Goal: Task Accomplishment & Management: Complete application form

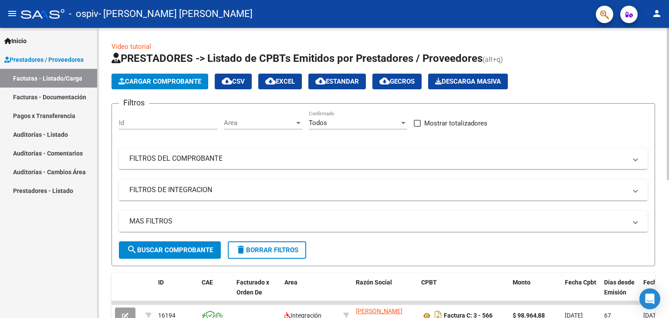
click at [159, 79] on span "Cargar Comprobante" at bounding box center [160, 82] width 83 height 8
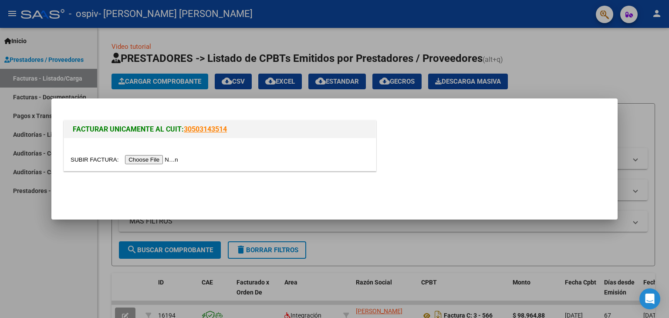
click at [144, 163] on input "file" at bounding box center [126, 159] width 110 height 9
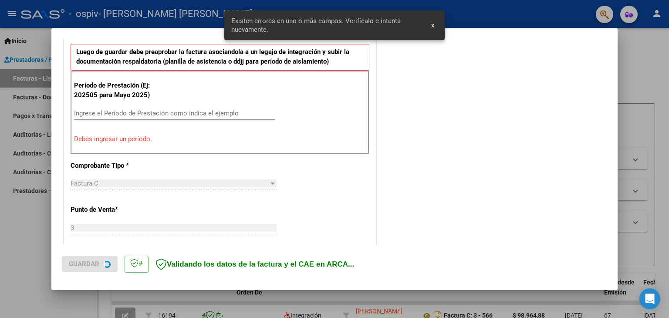
scroll to position [241, 0]
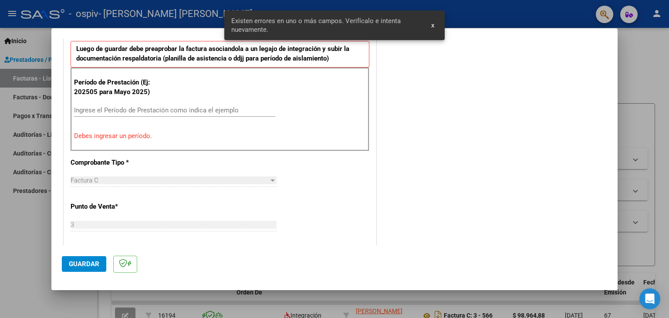
click at [152, 108] on input "Ingrese el Período de Prestación como indica el ejemplo" at bounding box center [174, 110] width 201 height 8
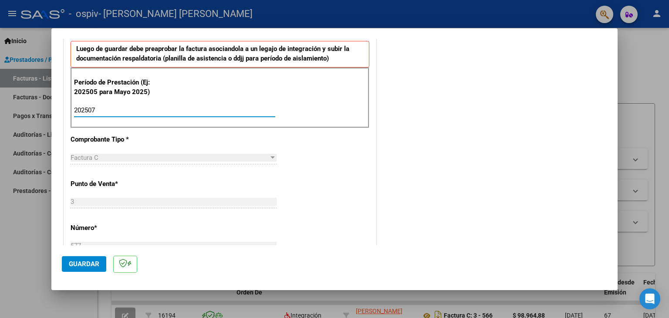
type input "202507"
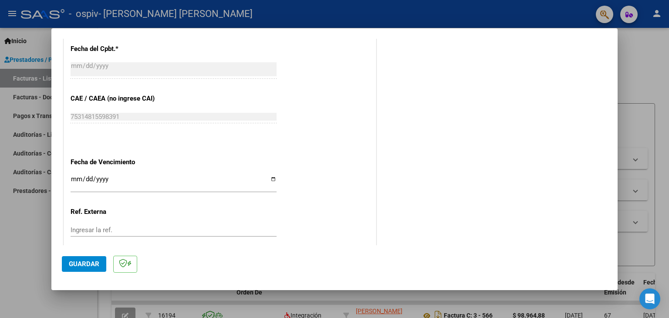
scroll to position [546, 0]
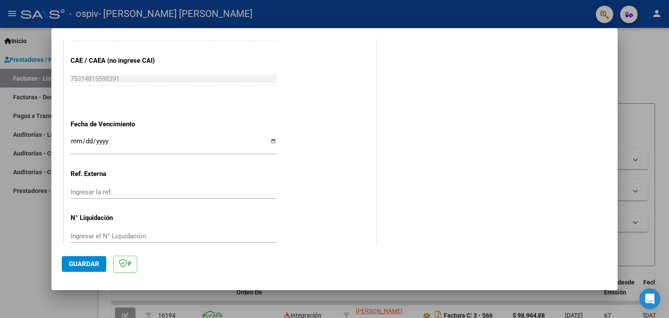
click at [269, 139] on input "Ingresar la fecha" at bounding box center [174, 145] width 206 height 14
click at [268, 141] on input "Ingresar la fecha" at bounding box center [174, 145] width 206 height 14
type input "[DATE]"
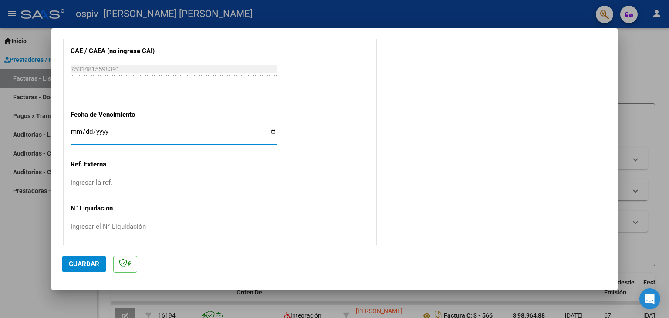
scroll to position [559, 0]
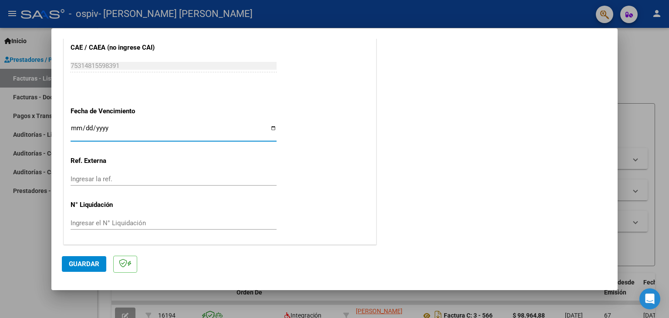
click at [96, 261] on span "Guardar" at bounding box center [84, 264] width 31 height 8
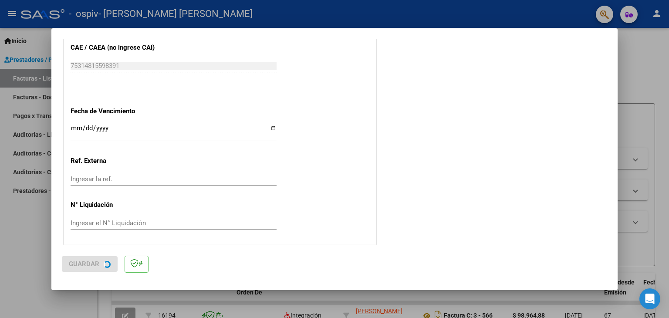
scroll to position [0, 0]
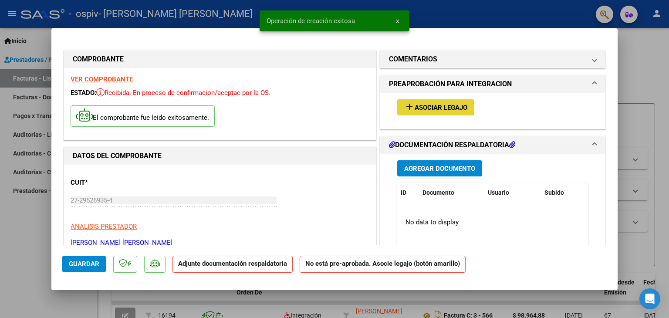
click at [422, 112] on button "add Asociar Legajo" at bounding box center [435, 107] width 77 height 16
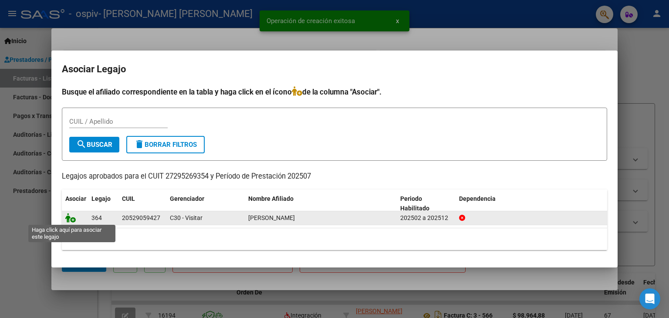
click at [71, 222] on icon at bounding box center [70, 218] width 10 height 10
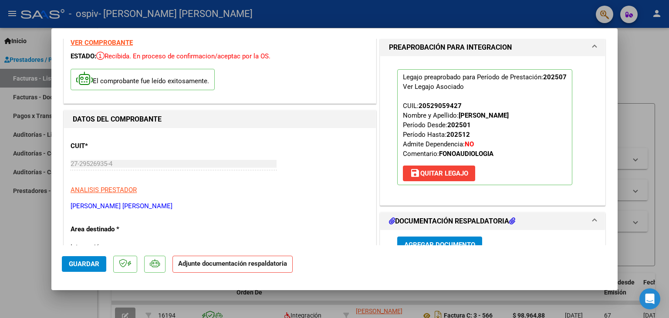
scroll to position [174, 0]
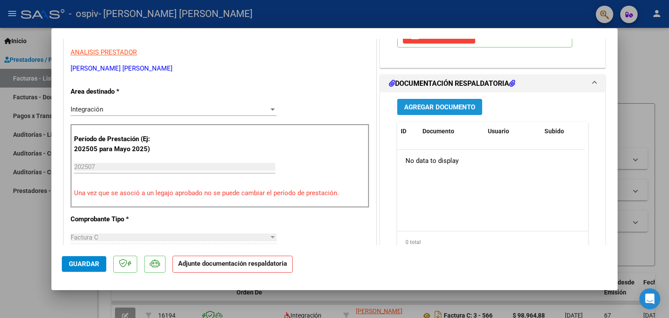
click at [436, 111] on button "Agregar Documento" at bounding box center [439, 107] width 85 height 16
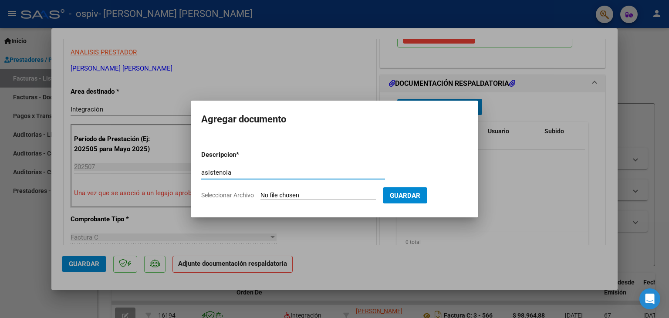
type input "asistencia"
click at [283, 194] on input "Seleccionar Archivo" at bounding box center [318, 196] width 115 height 8
type input "C:\fakepath\[PERSON_NAME] [PERSON_NAME].pdf"
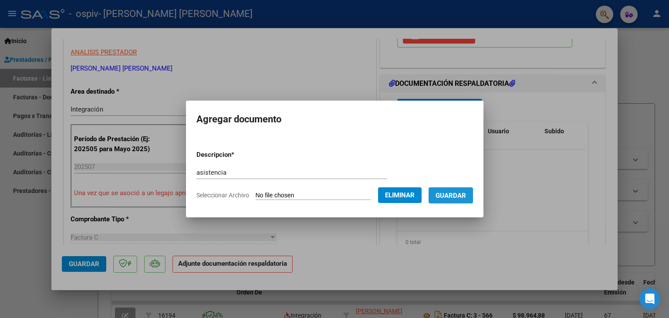
click at [465, 200] on button "Guardar" at bounding box center [451, 195] width 44 height 16
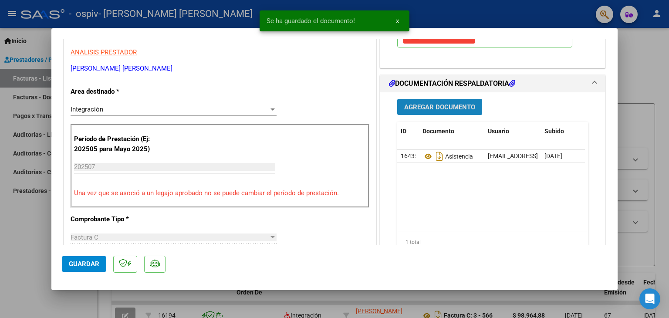
click at [444, 107] on span "Agregar Documento" at bounding box center [439, 107] width 71 height 8
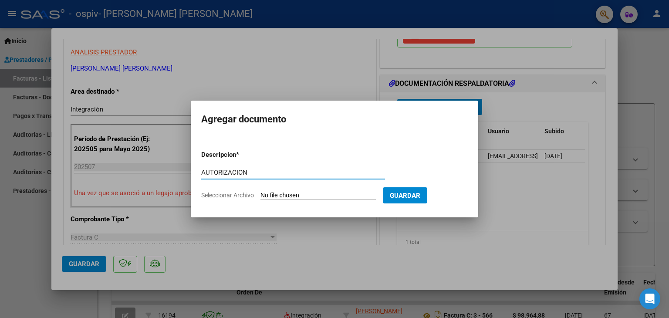
type input "AUTORIZACION"
click at [304, 196] on input "Seleccionar Archivo" at bounding box center [318, 196] width 115 height 8
type input "C:\fakepath\Autorizacion [PERSON_NAME] 2025 (1).pdf"
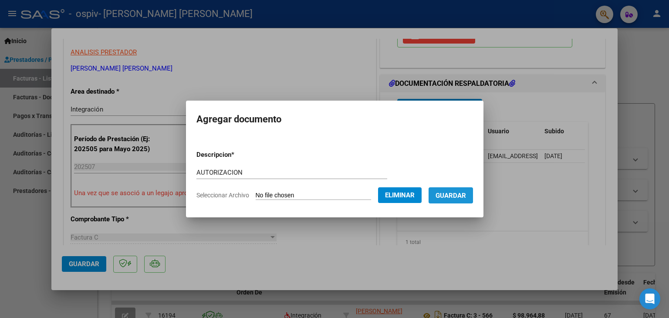
click at [458, 194] on span "Guardar" at bounding box center [451, 196] width 31 height 8
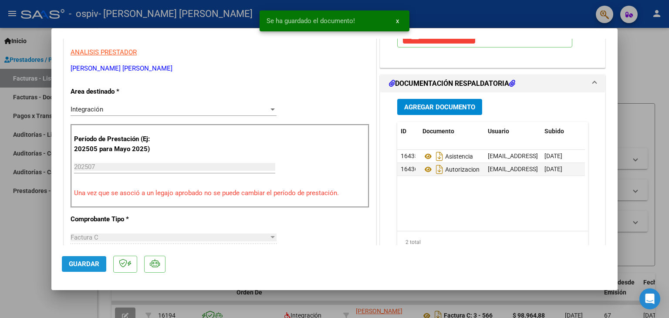
click at [88, 262] on span "Guardar" at bounding box center [84, 264] width 31 height 8
click at [16, 244] on div at bounding box center [334, 159] width 669 height 318
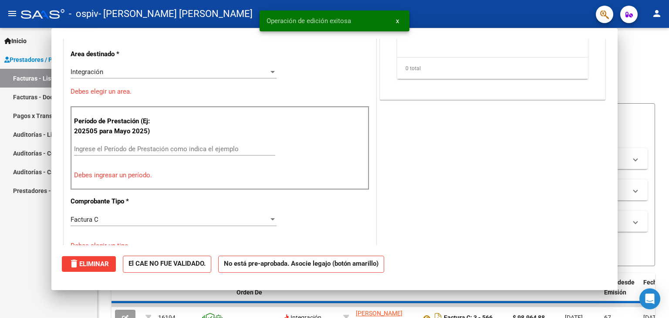
scroll to position [0, 0]
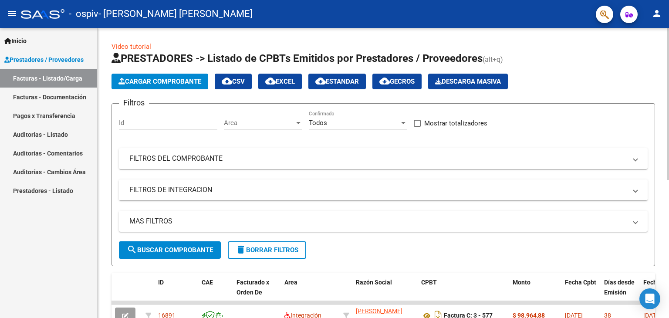
click at [189, 83] on span "Cargar Comprobante" at bounding box center [160, 82] width 83 height 8
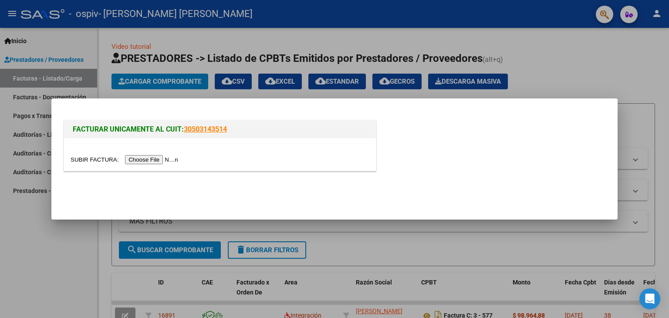
click at [166, 161] on input "file" at bounding box center [126, 159] width 110 height 9
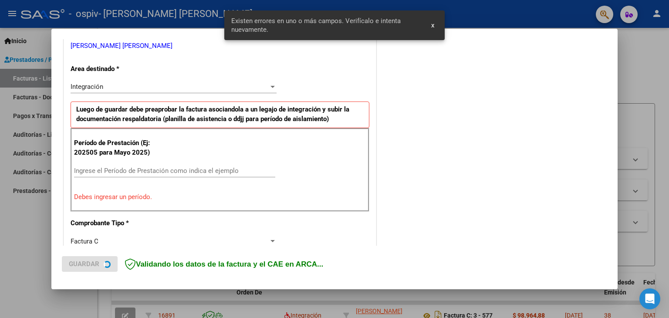
scroll to position [183, 0]
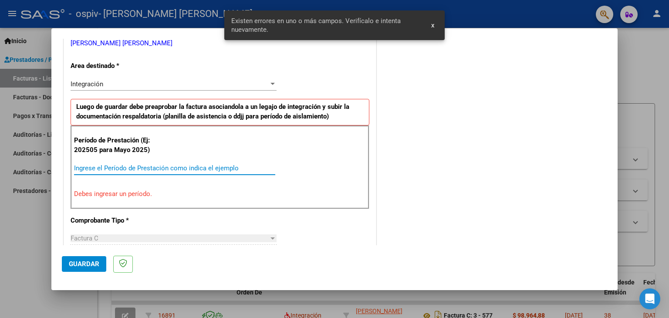
click at [144, 164] on input "Ingrese el Período de Prestación como indica el ejemplo" at bounding box center [174, 168] width 201 height 8
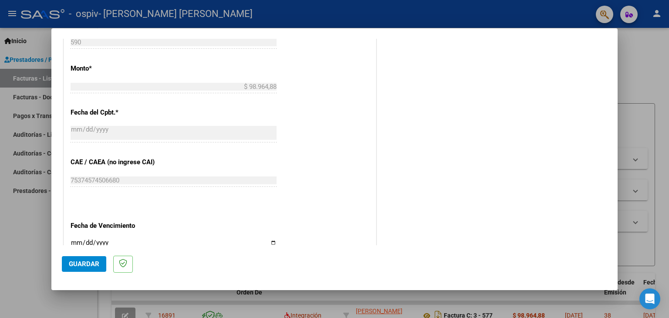
scroll to position [488, 0]
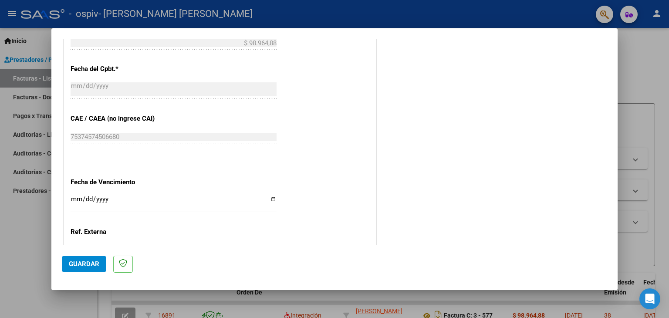
type input "202508"
click at [272, 200] on input "Ingresar la fecha" at bounding box center [174, 203] width 206 height 14
type input "[DATE]"
click at [92, 262] on span "Guardar" at bounding box center [84, 264] width 31 height 8
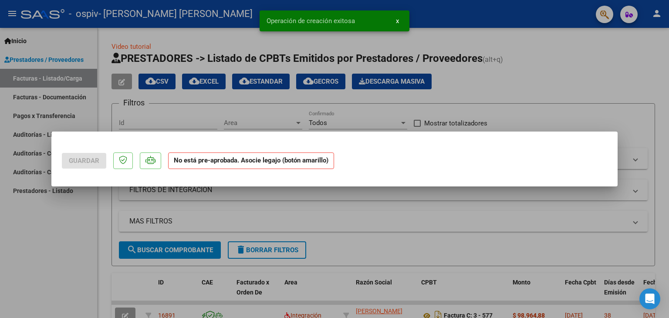
scroll to position [0, 0]
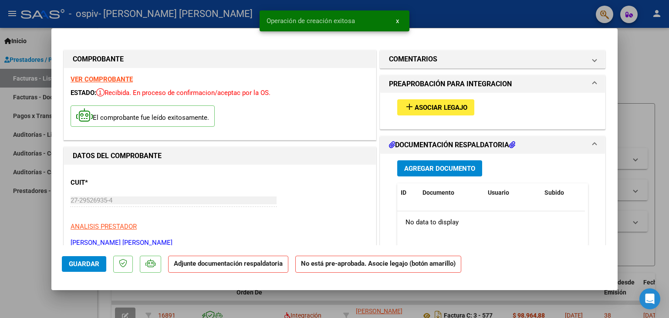
click at [417, 105] on span "Asociar Legajo" at bounding box center [441, 108] width 53 height 8
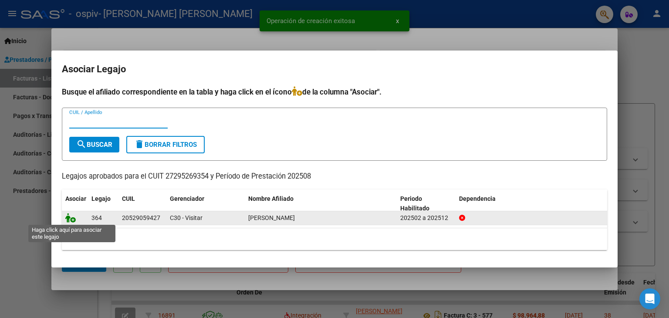
click at [68, 218] on icon at bounding box center [70, 218] width 10 height 10
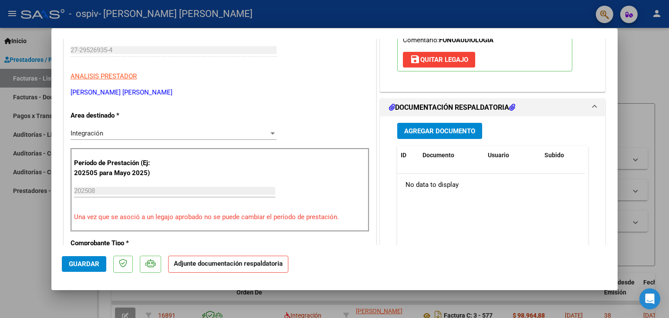
scroll to position [174, 0]
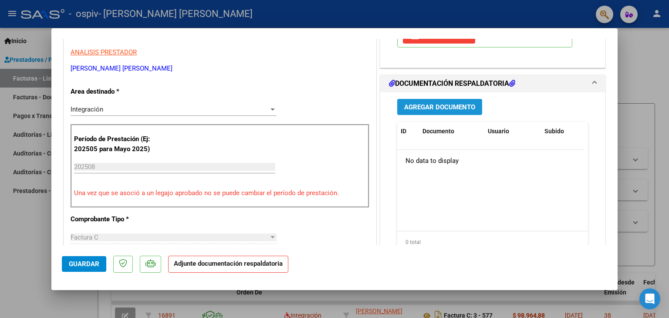
click at [430, 105] on span "Agregar Documento" at bounding box center [439, 107] width 71 height 8
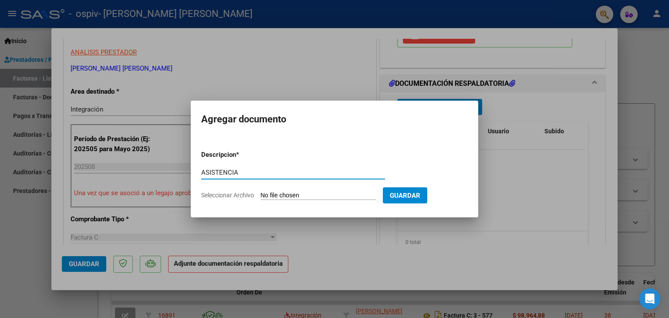
type input "ASISTENCIA"
click at [273, 198] on input "Seleccionar Archivo" at bounding box center [318, 196] width 115 height 8
type input "C:\fakepath\Obra Social del Personal de la Industria del [PERSON_NAME] (1).pdf"
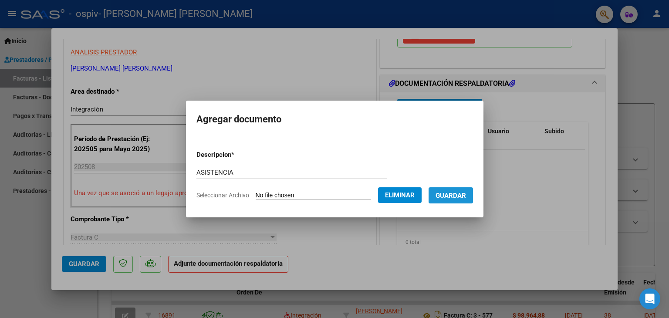
click at [457, 194] on span "Guardar" at bounding box center [451, 196] width 31 height 8
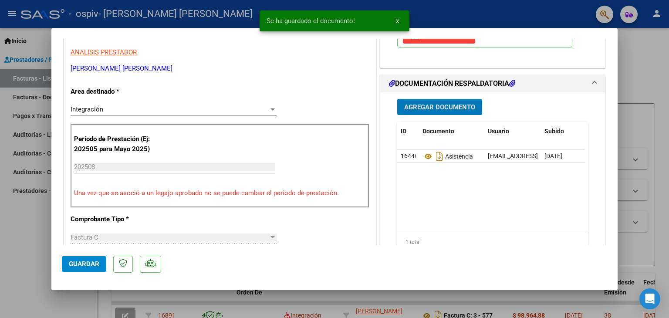
click at [450, 107] on span "Agregar Documento" at bounding box center [439, 107] width 71 height 8
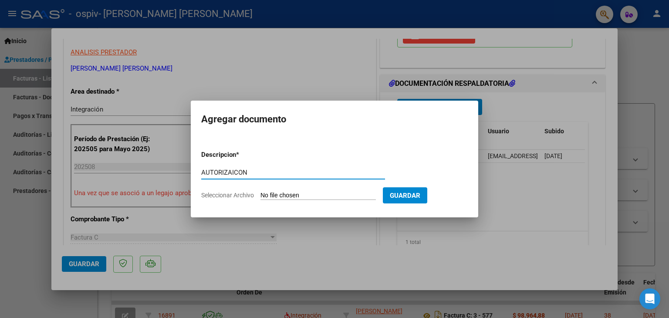
click at [235, 171] on input "AUTORIZAICON" at bounding box center [293, 173] width 184 height 8
click at [235, 173] on input "AUTORIZACON" at bounding box center [293, 173] width 184 height 8
type input "AUTORIZACION"
click at [278, 195] on input "Seleccionar Archivo" at bounding box center [318, 196] width 115 height 8
type input "C:\fakepath\Autorizacion [PERSON_NAME] 2025 (1).pdf"
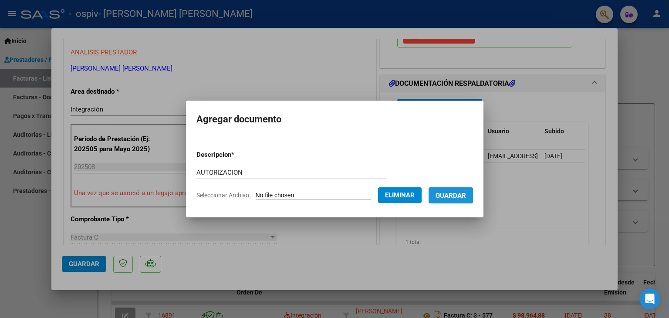
click at [454, 198] on span "Guardar" at bounding box center [451, 196] width 31 height 8
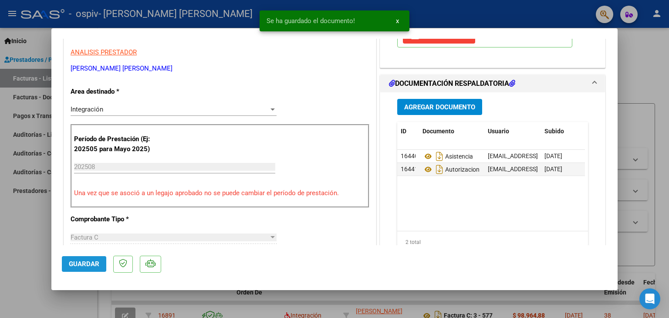
click at [78, 264] on span "Guardar" at bounding box center [84, 264] width 31 height 8
click at [19, 254] on div at bounding box center [334, 159] width 669 height 318
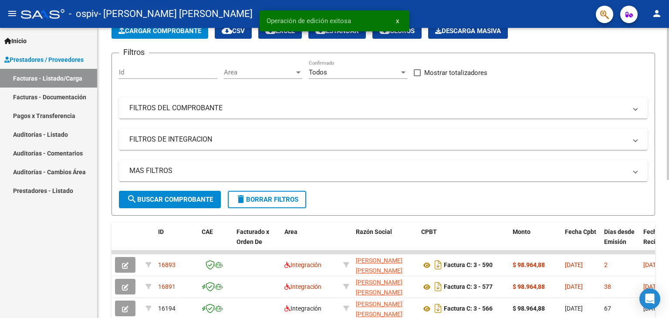
scroll to position [131, 0]
